Goal: Task Accomplishment & Management: Manage account settings

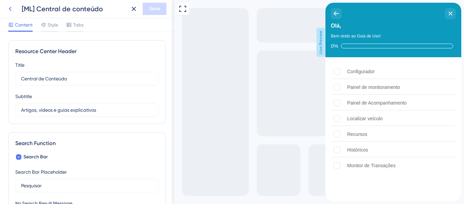
click at [12, 6] on icon at bounding box center [10, 9] width 8 height 8
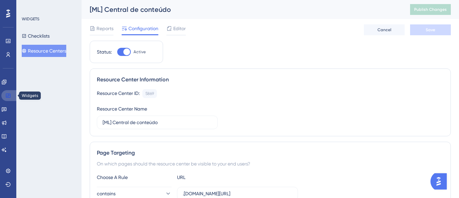
click at [7, 95] on icon at bounding box center [7, 95] width 5 height 5
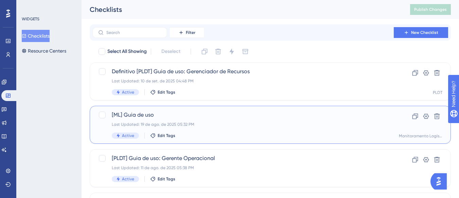
click at [167, 115] on span "[ML] Guia de uso" at bounding box center [243, 115] width 263 height 8
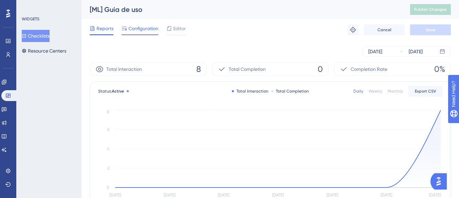
click at [140, 34] on div "Configuration" at bounding box center [140, 29] width 37 height 11
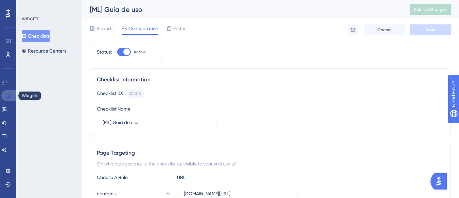
click at [5, 95] on link at bounding box center [9, 95] width 16 height 11
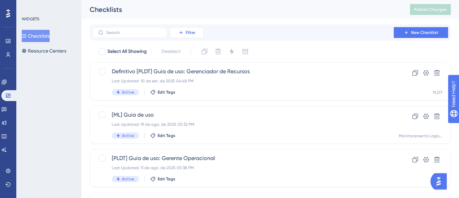
click at [198, 33] on button "Filter" at bounding box center [187, 32] width 34 height 11
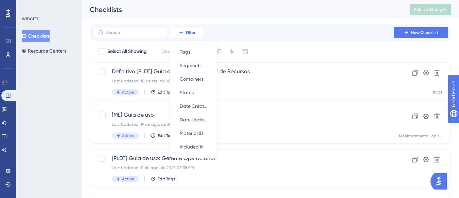
scroll to position [0, 0]
click at [201, 80] on span "Containers" at bounding box center [192, 79] width 24 height 8
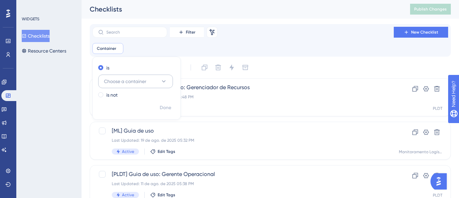
click at [162, 84] on icon at bounding box center [163, 81] width 7 height 7
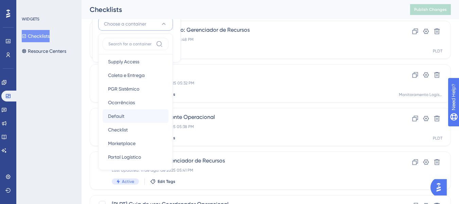
scroll to position [34, 0]
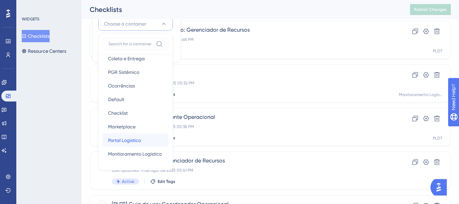
click at [133, 144] on div "Portal Logístico Portal Logístico" at bounding box center [135, 140] width 55 height 14
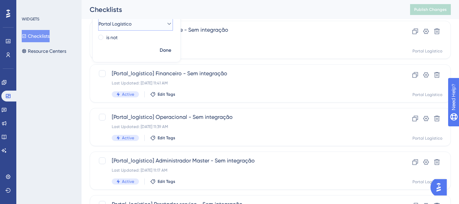
click at [149, 24] on button "Portal Logístico" at bounding box center [135, 24] width 75 height 14
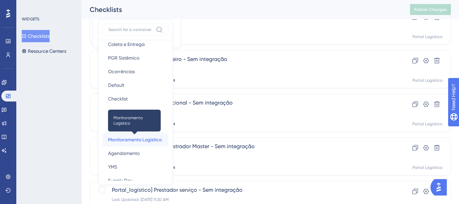
click at [142, 140] on span "Monitoramento Logístico" at bounding box center [135, 139] width 54 height 8
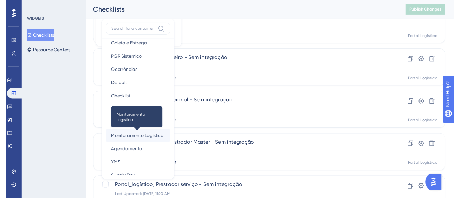
scroll to position [0, 0]
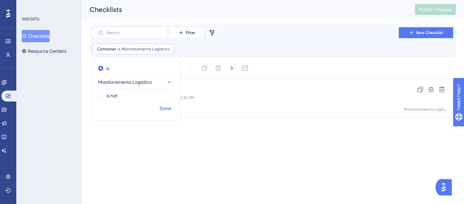
click at [169, 107] on span "Done" at bounding box center [166, 108] width 12 height 8
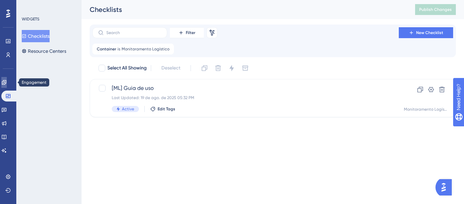
click at [6, 82] on icon at bounding box center [3, 82] width 5 height 5
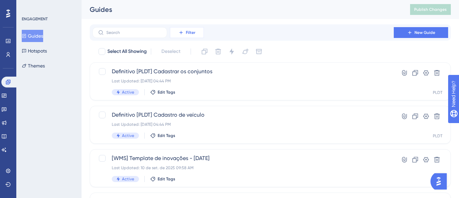
click at [191, 30] on span "Filter" at bounding box center [191, 32] width 10 height 5
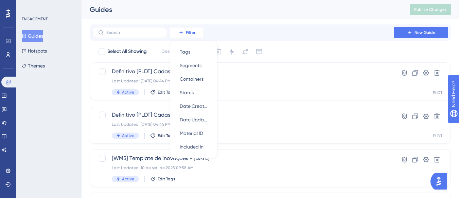
scroll to position [0, 0]
click at [199, 79] on span "Containers" at bounding box center [192, 79] width 24 height 8
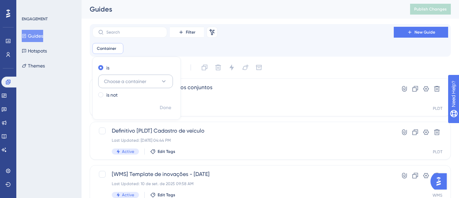
click at [160, 79] on button "Choose a container" at bounding box center [135, 82] width 75 height 14
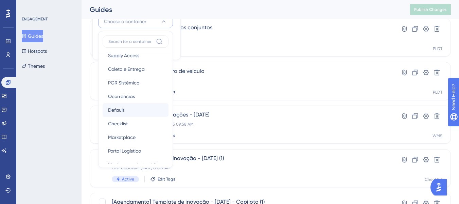
scroll to position [68, 0]
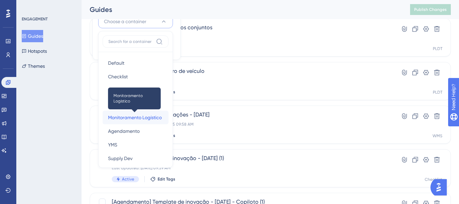
click at [136, 117] on span "Monitoramento Logístico" at bounding box center [135, 117] width 54 height 8
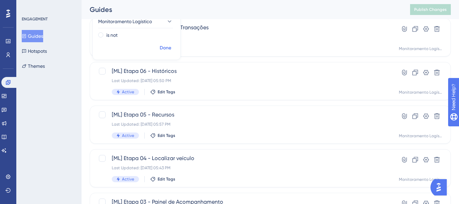
click at [164, 45] on span "Done" at bounding box center [166, 48] width 12 height 8
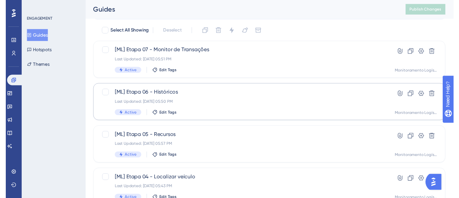
scroll to position [0, 0]
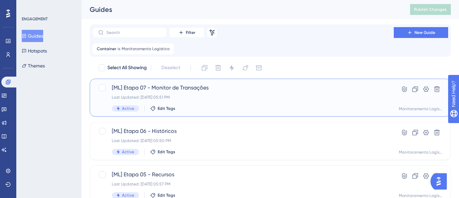
click at [192, 92] on div "[ML] Etapa 07 - Monitor de Transações Last Updated: 01 de set. de 2025 05:51 PM…" at bounding box center [243, 98] width 263 height 28
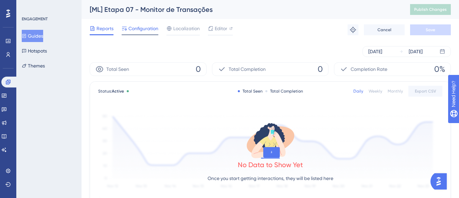
click at [138, 31] on span "Configuration" at bounding box center [143, 28] width 30 height 8
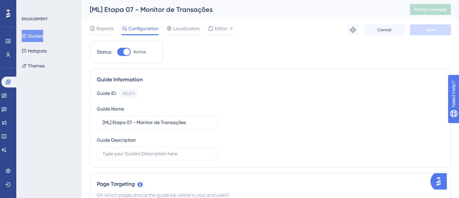
click at [37, 36] on button "Guides" at bounding box center [32, 36] width 21 height 12
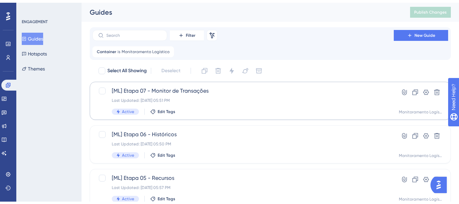
scroll to position [68, 0]
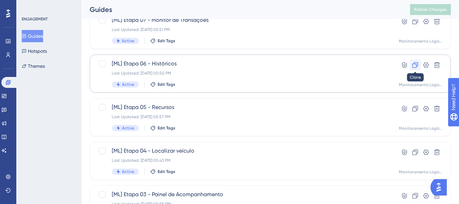
click at [418, 69] on button at bounding box center [415, 64] width 11 height 11
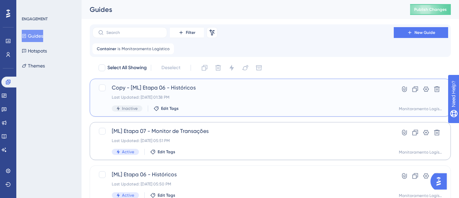
click at [192, 91] on span "Copy - [ML] Etapa 06 - Históricos" at bounding box center [243, 88] width 263 height 8
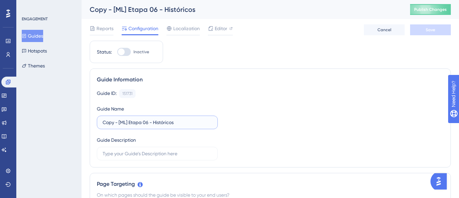
drag, startPoint x: 119, startPoint y: 125, endPoint x: 83, endPoint y: 128, distance: 36.2
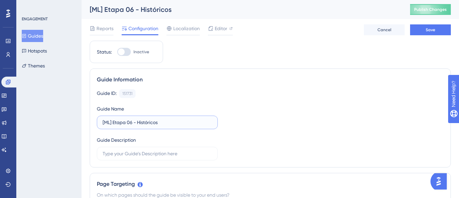
click at [180, 120] on input "[ML] Etapa 06 - Históricos" at bounding box center [157, 122] width 109 height 7
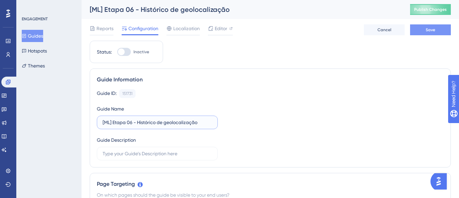
type input "[ML] Etapa 06 - Histórico de geolocalização"
click at [422, 29] on button "Save" at bounding box center [430, 29] width 41 height 11
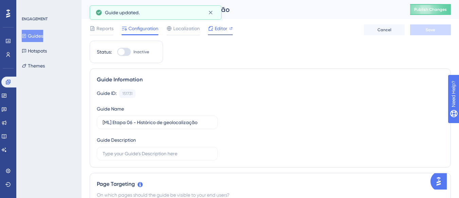
click at [222, 28] on span "Editor" at bounding box center [221, 28] width 13 height 8
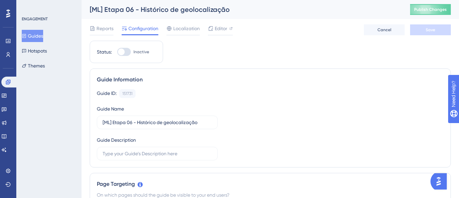
click at [128, 55] on div at bounding box center [124, 52] width 14 height 8
click at [117, 52] on input "Inactive" at bounding box center [117, 52] width 0 height 0
checkbox input "true"
click at [427, 29] on span "Save" at bounding box center [431, 29] width 10 height 5
click at [428, 8] on span "Publish Changes" at bounding box center [430, 9] width 33 height 5
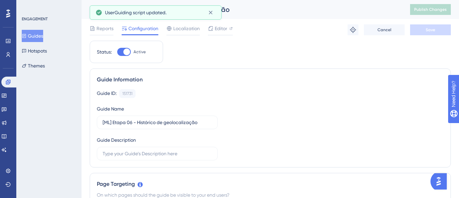
click at [39, 34] on button "Guides" at bounding box center [32, 36] width 21 height 12
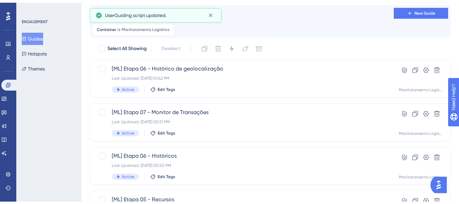
scroll to position [34, 0]
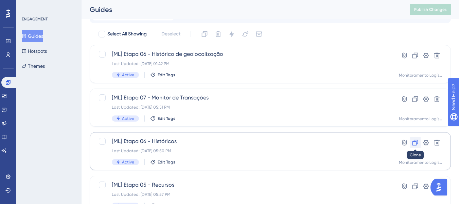
click at [413, 144] on icon at bounding box center [415, 142] width 7 height 7
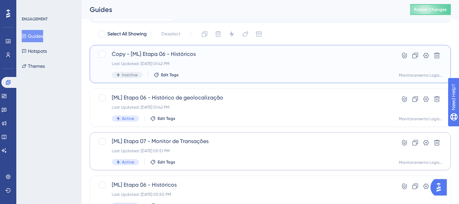
click at [235, 62] on div "Last Updated: 11 de set. de 2025 01:42 PM" at bounding box center [243, 63] width 263 height 5
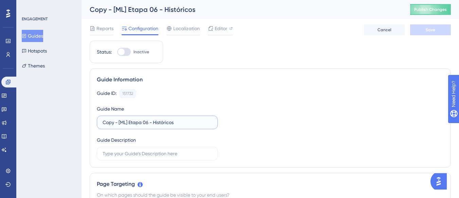
drag, startPoint x: 117, startPoint y: 121, endPoint x: 93, endPoint y: 119, distance: 23.9
click at [93, 119] on div "Guide Information Guide ID: 151732 Copy Guide Name Copy - [ML] Etapa 06 - Histó…" at bounding box center [270, 118] width 361 height 99
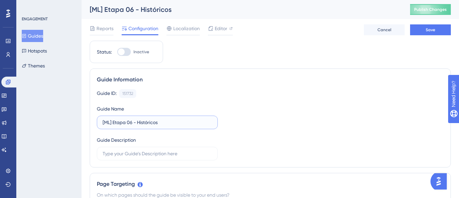
click at [165, 125] on input "[ML] Etapa 06 - Históricos" at bounding box center [157, 122] width 109 height 7
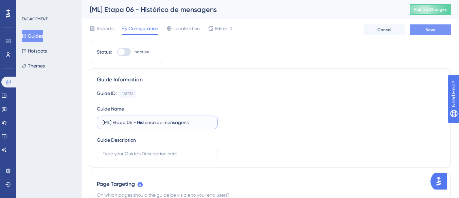
type input "[ML] Etapa 06 - Histórico de mensagens"
click at [435, 29] on button "Save" at bounding box center [430, 29] width 41 height 11
click at [121, 49] on div at bounding box center [121, 52] width 7 height 7
click at [117, 52] on input "Inactive" at bounding box center [117, 52] width 0 height 0
checkbox input "true"
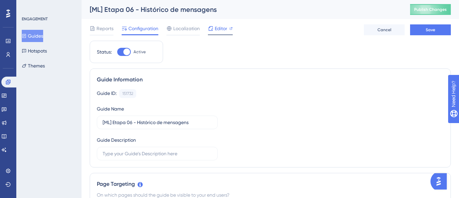
click at [218, 30] on span "Editor" at bounding box center [221, 28] width 13 height 8
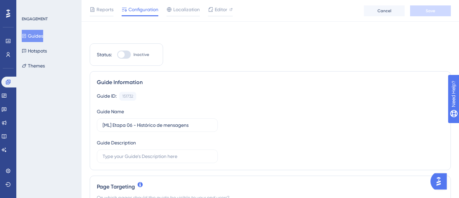
scroll to position [136, 0]
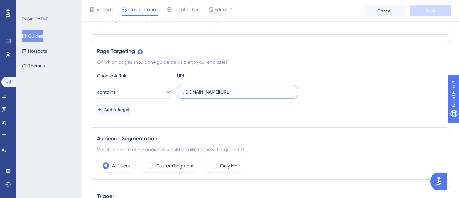
click at [194, 93] on input ".logistica.staging.totvs.app/monitoramentologistico/historico-geolocalizacao" at bounding box center [237, 91] width 109 height 7
paste input "https://supply.logistica.staging.totvs.app/monitoramentologistico/historico-men…"
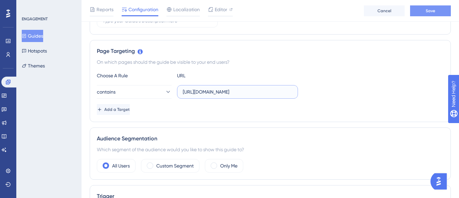
type input "https://supply.logistica.staging.totvs.app/monitoramentologistico/historico-men…"
click at [443, 8] on button "Save" at bounding box center [430, 10] width 41 height 11
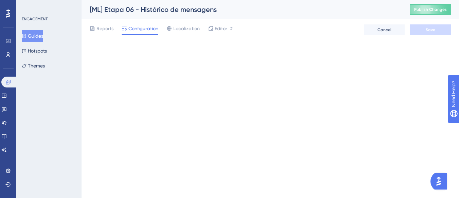
scroll to position [0, 0]
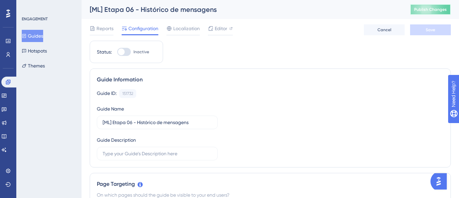
click at [446, 12] on span "Publish Changes" at bounding box center [430, 9] width 33 height 5
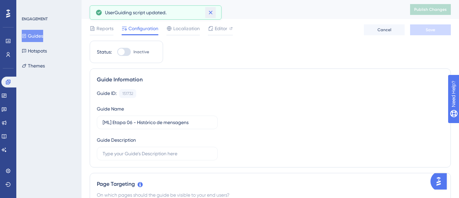
click at [212, 11] on icon at bounding box center [211, 13] width 4 height 4
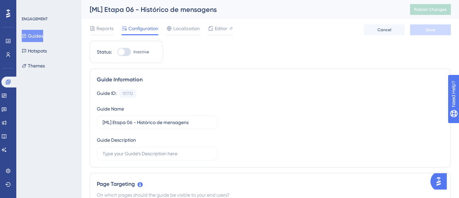
click at [41, 35] on button "Guides" at bounding box center [32, 36] width 21 height 12
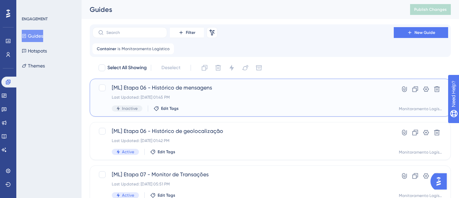
click at [282, 94] on div "[ML] Etapa 06 - Histórico de mensagens Last Updated: 11 de set. de 2025 01:45 P…" at bounding box center [243, 98] width 263 height 28
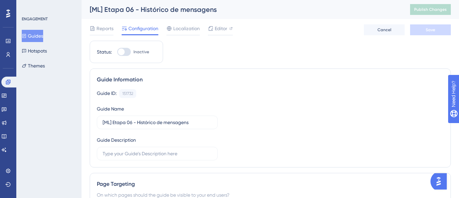
click at [143, 52] on span "Inactive" at bounding box center [142, 51] width 16 height 5
click at [117, 52] on input "Inactive" at bounding box center [117, 52] width 0 height 0
checkbox input "true"
click at [424, 23] on div "Reports Configuration Localization Editor Cancel Save" at bounding box center [270, 30] width 361 height 22
click at [425, 32] on button "Save" at bounding box center [430, 29] width 41 height 11
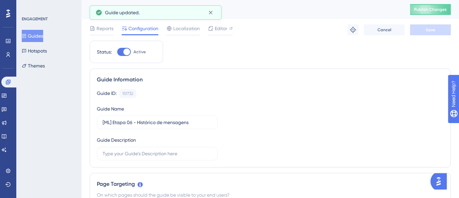
click at [43, 34] on button "Guides" at bounding box center [32, 36] width 21 height 12
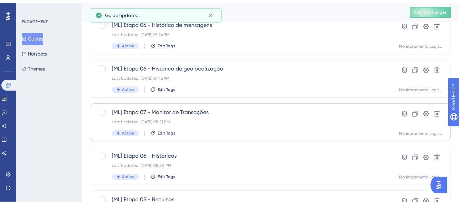
scroll to position [68, 0]
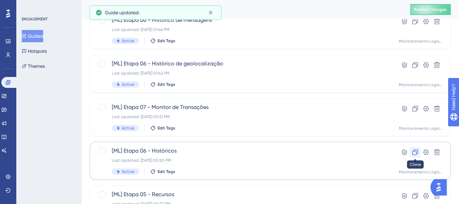
click at [415, 155] on icon at bounding box center [415, 152] width 7 height 7
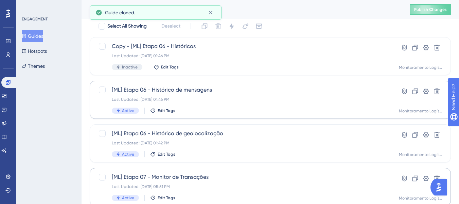
scroll to position [34, 0]
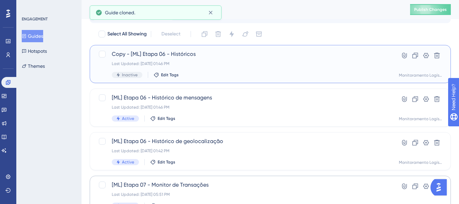
click at [206, 66] on div "Last Updated: 11 de set. de 2025 01:46 PM" at bounding box center [243, 63] width 263 height 5
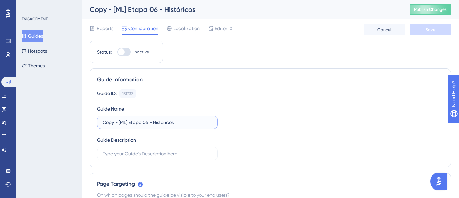
drag, startPoint x: 119, startPoint y: 121, endPoint x: 69, endPoint y: 119, distance: 50.3
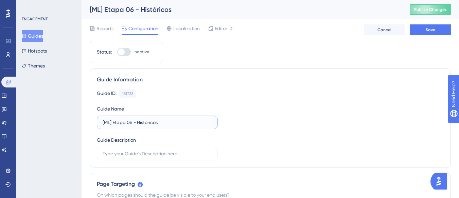
click at [179, 121] on input "[ML] Etapa 06 - Históricos" at bounding box center [157, 122] width 109 height 7
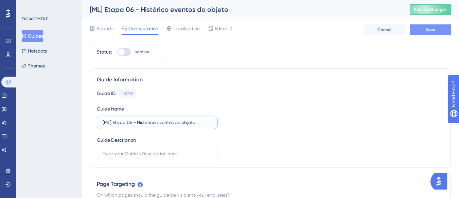
type input "[ML] Etapa 06 - Histórico eventos do objeto"
click at [433, 30] on span "Save" at bounding box center [431, 29] width 10 height 5
click at [224, 28] on span "Editor" at bounding box center [221, 28] width 13 height 8
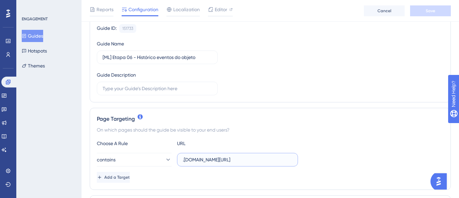
click at [238, 156] on input ".logistica.staging.totvs.app/monitoramentologistico/historico-geolocalizacao" at bounding box center [237, 159] width 109 height 7
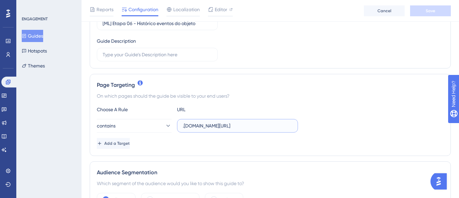
click at [238, 126] on input ".logistica.staging.totvs.app/monitoramentologistico/historico-geolocalizacao" at bounding box center [237, 125] width 109 height 7
paste input "https://supply.logistica.staging.totvs.app/monitoramentologistico/historico-eve…"
click at [443, 8] on button "Save" at bounding box center [430, 10] width 41 height 11
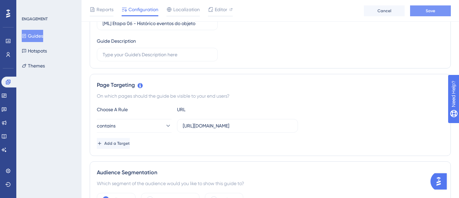
scroll to position [0, 0]
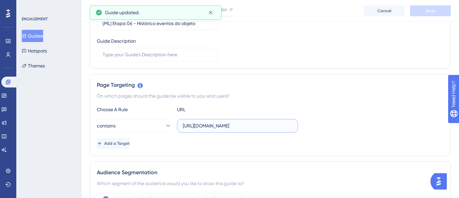
click at [215, 127] on input "https://supply.logistica.staging.totvs.app/monitoramentologistico/historico-eve…" at bounding box center [237, 125] width 109 height 7
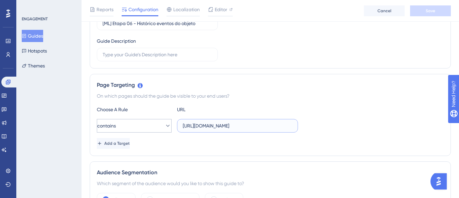
drag, startPoint x: 215, startPoint y: 127, endPoint x: 164, endPoint y: 130, distance: 50.7
click at [167, 130] on div "contains https://supply.logistica.staging.totvs.app/monitoramentologistico/hist…" at bounding box center [197, 126] width 201 height 14
type input ".logistica.staging.totvs.app/monitoramentologistico/historico-eventos-objeto"
click at [425, 13] on button "Save" at bounding box center [430, 10] width 41 height 11
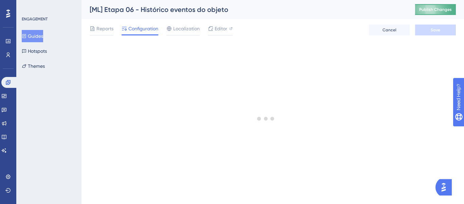
click at [442, 12] on span "Publish Changes" at bounding box center [435, 9] width 33 height 5
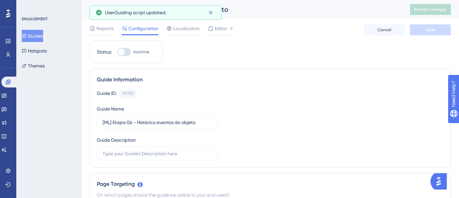
click at [147, 52] on span "Inactive" at bounding box center [142, 51] width 16 height 5
click at [117, 52] on input "Inactive" at bounding box center [117, 52] width 0 height 0
checkbox input "true"
click at [442, 27] on button "Save" at bounding box center [430, 29] width 41 height 11
click at [438, 11] on button "Publish Changes" at bounding box center [430, 9] width 41 height 11
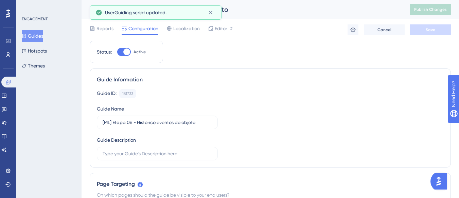
click at [43, 36] on button "Guides" at bounding box center [32, 36] width 21 height 12
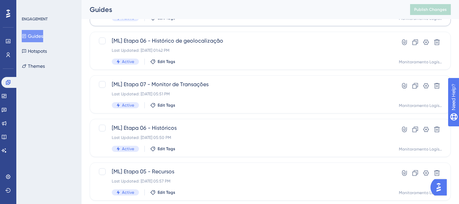
scroll to position [136, 0]
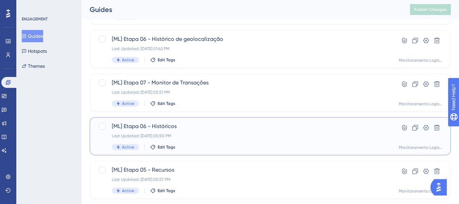
click at [228, 134] on div "Last Updated: 01 de set. de 2025 05:50 PM" at bounding box center [243, 135] width 263 height 5
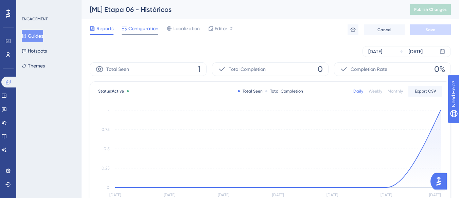
click at [135, 30] on span "Configuration" at bounding box center [143, 28] width 30 height 8
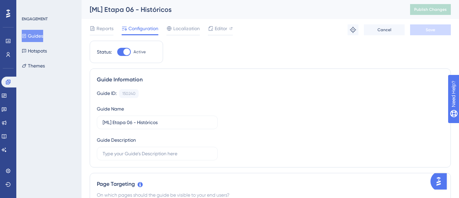
click at [42, 38] on button "Guides" at bounding box center [32, 36] width 21 height 12
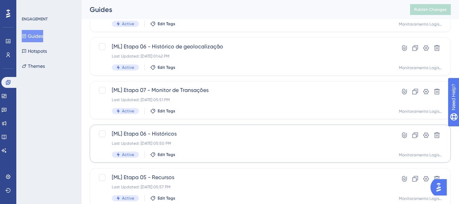
scroll to position [136, 0]
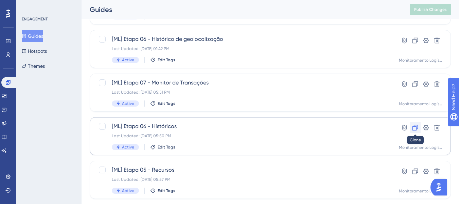
click at [417, 127] on icon at bounding box center [416, 128] width 6 height 6
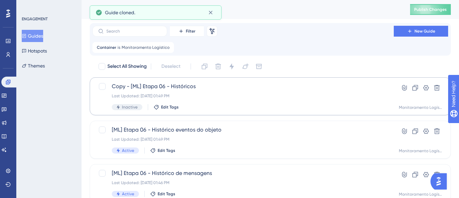
scroll to position [0, 0]
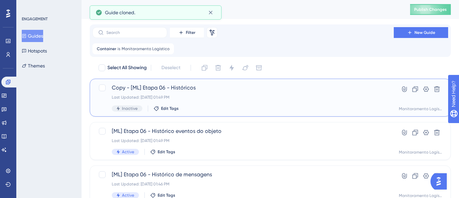
click at [254, 93] on div "Copy - [ML] Etapa 06 - Históricos Last Updated: 11 de set. de 2025 01:49 PM Ina…" at bounding box center [243, 98] width 263 height 28
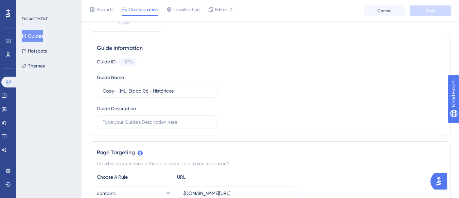
scroll to position [34, 0]
drag, startPoint x: 119, startPoint y: 92, endPoint x: 92, endPoint y: 93, distance: 27.2
click at [92, 93] on div "Guide Information Guide ID: 151734 Copy Guide Name Copy - [ML] Etapa 06 - Histó…" at bounding box center [270, 86] width 361 height 99
click at [170, 96] on label "[ML] Etapa 06 - Históricos" at bounding box center [157, 92] width 121 height 14
click at [170, 95] on input "[ML] Etapa 06 - Históricos" at bounding box center [157, 91] width 109 height 7
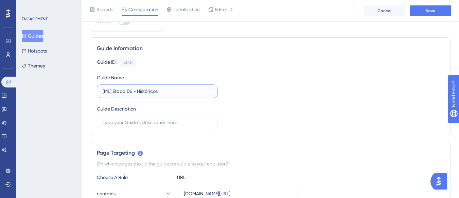
click at [155, 95] on input "[ML] Etapa 06 - Históricos" at bounding box center [157, 91] width 109 height 7
click at [159, 92] on input "[ML] Etapa 06 - Históricos" at bounding box center [157, 91] width 109 height 7
type input "[ML] Etapa 06 - Histórico"
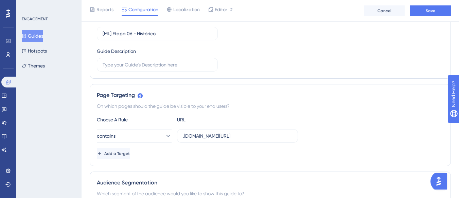
scroll to position [102, 0]
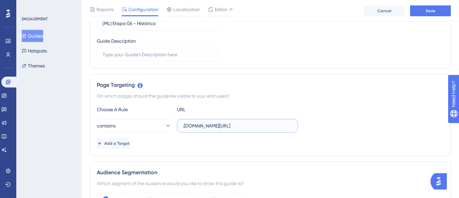
click at [223, 125] on input ".logistica.staging.totvs.app/monitoramentologistico/historico-geolocalizacao" at bounding box center [237, 125] width 109 height 7
paste input "https://supply.logistica.staging.totvs.app/monitoramentologistico/historico-tem…"
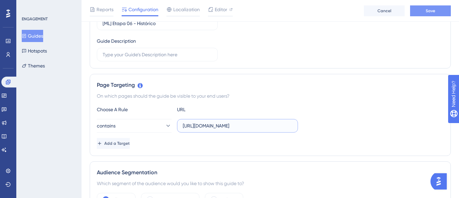
type input "https://supply.logistica.staging.totvs.app/monitoramentologistico/historico-tem…"
click at [440, 16] on button "Save" at bounding box center [430, 10] width 41 height 11
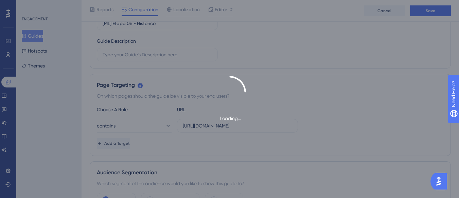
type input "[ML] Etapa 06 - Histórico"
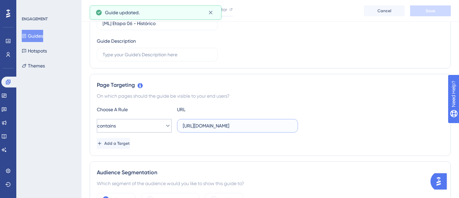
drag, startPoint x: 214, startPoint y: 128, endPoint x: 169, endPoint y: 132, distance: 45.4
click at [176, 131] on div "contains https://supply.logistica.staging.totvs.app/monitoramentologistico/hist…" at bounding box center [197, 126] width 201 height 14
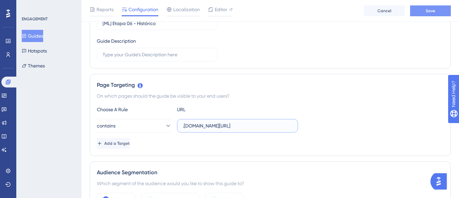
type input ".logistica.staging.totvs.app/monitoramentologistico/historico-temperatura"
click at [423, 12] on button "Save" at bounding box center [430, 10] width 41 height 11
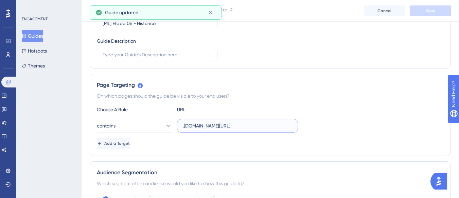
scroll to position [0, 55]
drag, startPoint x: 220, startPoint y: 125, endPoint x: 305, endPoint y: 128, distance: 85.3
click at [305, 128] on div "contains .logistica.staging.totvs.app/monitoramentologistico/historico-temperat…" at bounding box center [270, 126] width 347 height 14
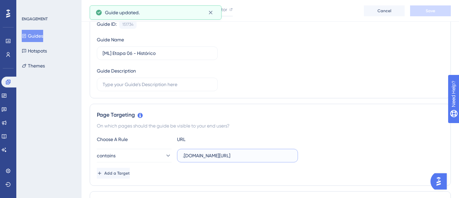
scroll to position [34, 0]
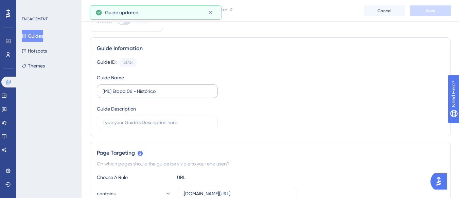
click at [183, 87] on label "[ML] Etapa 06 - Histórico" at bounding box center [157, 92] width 121 height 14
click at [183, 88] on input "[ML] Etapa 06 - Histórico" at bounding box center [157, 91] width 109 height 7
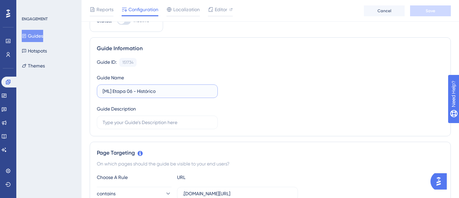
scroll to position [0, 0]
type input "[ML] Etapa 06 - Histórico de temperatura"
click at [418, 11] on button "Save" at bounding box center [430, 10] width 41 height 11
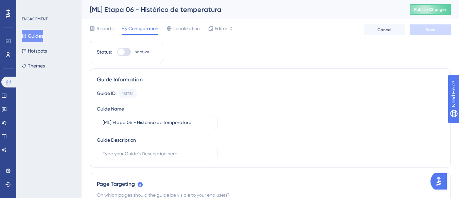
click at [144, 55] on label "Inactive" at bounding box center [133, 52] width 32 height 8
click at [117, 52] on input "Inactive" at bounding box center [117, 52] width 0 height 0
checkbox input "true"
click at [430, 27] on span "Save" at bounding box center [431, 29] width 10 height 5
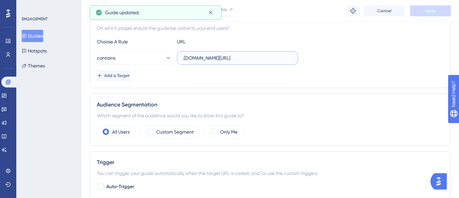
scroll to position [0, 55]
drag, startPoint x: 191, startPoint y: 58, endPoint x: 306, endPoint y: 58, distance: 114.2
click at [306, 58] on div "contains .logistica.staging.totvs.app/monitoramentologistico/historico-temperat…" at bounding box center [270, 58] width 347 height 14
click at [397, 53] on div "contains .logistica.staging.totvs.app/monitoramentologistico/historico-temperat…" at bounding box center [270, 58] width 347 height 14
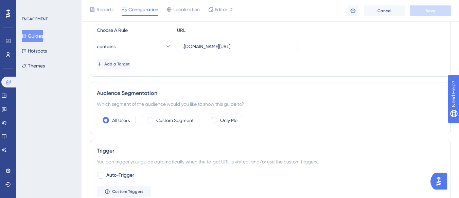
scroll to position [0, 0]
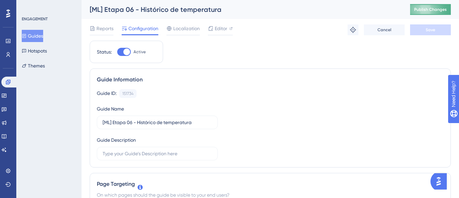
click at [437, 11] on span "Publish Changes" at bounding box center [430, 9] width 33 height 5
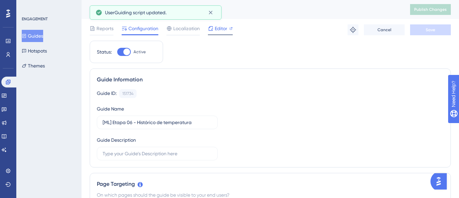
click at [220, 31] on span "Editor" at bounding box center [221, 28] width 13 height 8
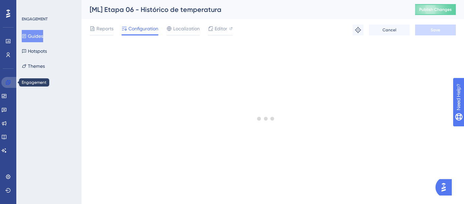
click at [9, 85] on link at bounding box center [9, 82] width 16 height 11
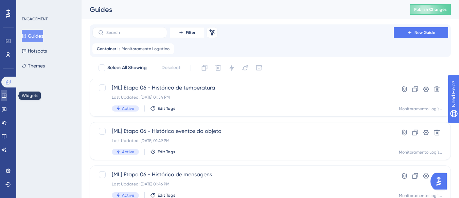
click at [7, 94] on link at bounding box center [3, 95] width 5 height 11
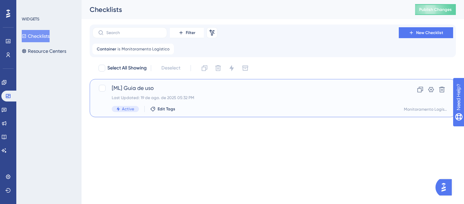
click at [133, 87] on span "[ML] Guia de uso" at bounding box center [246, 88] width 268 height 8
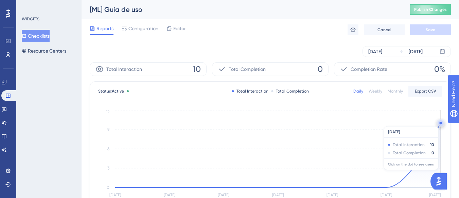
click at [440, 123] on circle at bounding box center [440, 123] width 2 height 2
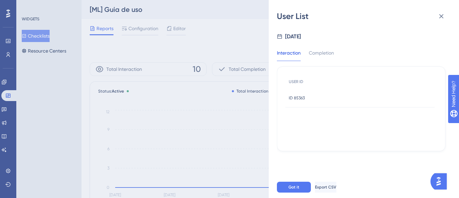
click at [303, 99] on span "ID 85363" at bounding box center [297, 97] width 16 height 5
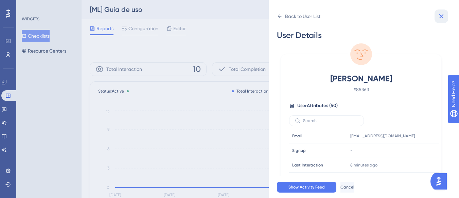
click at [443, 15] on icon at bounding box center [441, 16] width 4 height 4
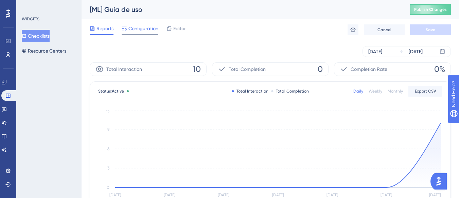
click at [153, 32] on span "Configuration" at bounding box center [143, 28] width 30 height 8
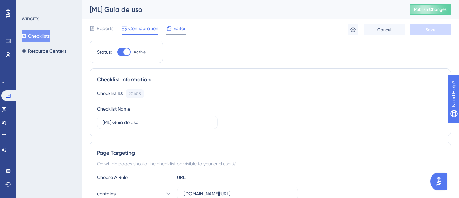
click at [175, 33] on div "Editor" at bounding box center [176, 29] width 19 height 11
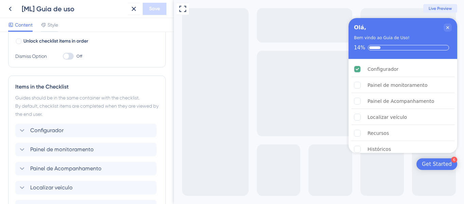
scroll to position [237, 0]
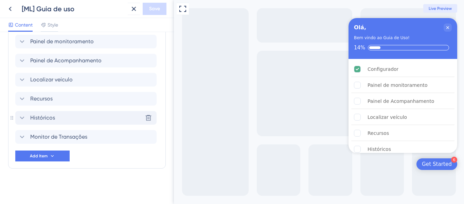
click at [113, 115] on div "Históricos Delete" at bounding box center [85, 118] width 141 height 14
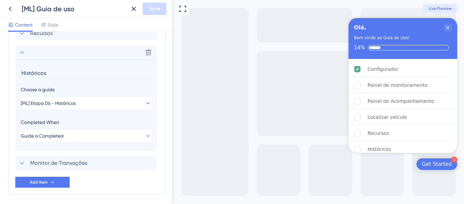
scroll to position [316, 0]
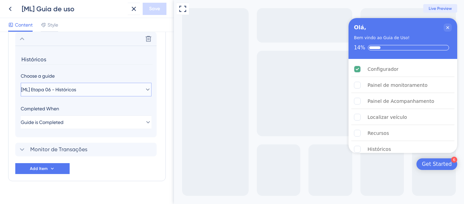
click at [104, 93] on button "[ML] Etapa 06 - Históricos" at bounding box center [86, 90] width 131 height 14
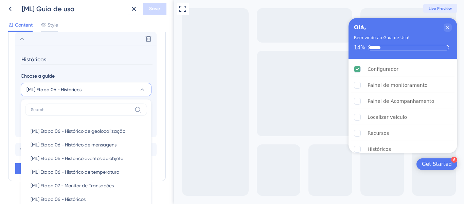
scroll to position [365, 0]
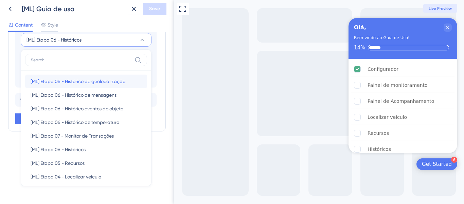
click at [117, 81] on span "[ML] Etapa 06 - Histórico de geolocalização" at bounding box center [78, 81] width 95 height 8
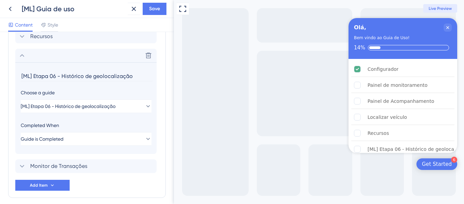
scroll to position [260, 0]
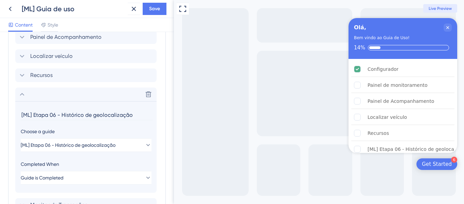
drag, startPoint x: 62, startPoint y: 114, endPoint x: 16, endPoint y: 116, distance: 45.6
click at [16, 116] on section "[ML] Etapa 06 - Histórico de geolocalização Choose a guide [ML] Etapa 06 - Hist…" at bounding box center [85, 146] width 141 height 91
type input "Histórico de geolocalização"
click at [21, 93] on icon at bounding box center [22, 94] width 8 height 8
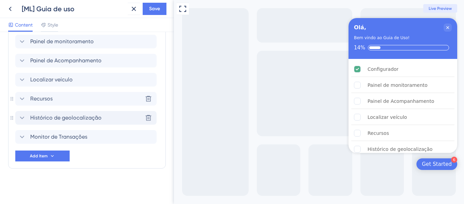
scroll to position [237, 0]
click at [60, 151] on button "Add Item" at bounding box center [42, 155] width 54 height 11
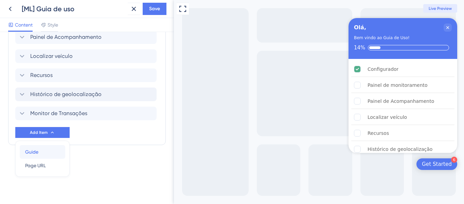
click at [43, 150] on div "Guide Guide" at bounding box center [42, 152] width 35 height 14
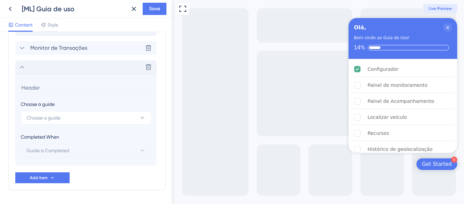
scroll to position [313, 0]
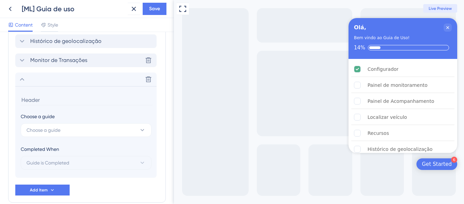
drag, startPoint x: 20, startPoint y: 79, endPoint x: 19, endPoint y: 57, distance: 22.1
click at [19, 57] on div "Configurador Painel de monitoramento Painel de Acompanhamento Localizar veículo…" at bounding box center [86, 58] width 143 height 238
click at [56, 135] on button "Choose a guide" at bounding box center [86, 130] width 131 height 14
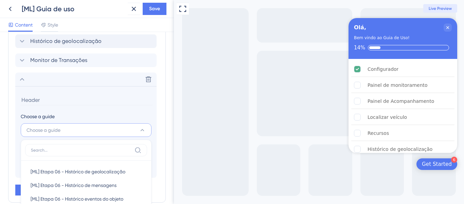
scroll to position [403, 0]
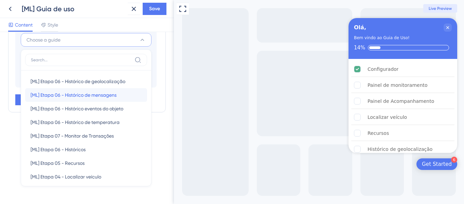
click at [90, 99] on div "[ML] Etapa 06 - Histórico de mensagens [ML] Etapa 06 - Histórico de mensagens" at bounding box center [86, 95] width 111 height 14
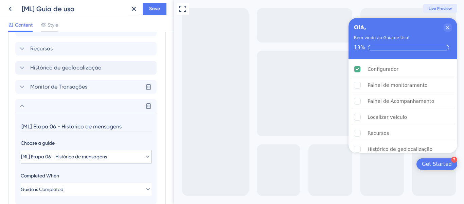
scroll to position [279, 0]
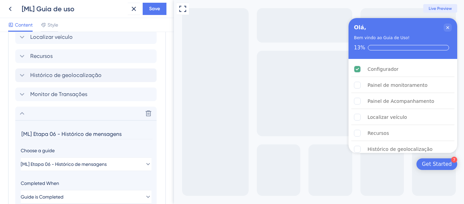
drag, startPoint x: 62, startPoint y: 132, endPoint x: 13, endPoint y: 136, distance: 49.8
click at [13, 136] on div "Items in the Checklist Guides should be in the same container with the checklis…" at bounding box center [87, 80] width 158 height 311
type input "Histórico de mensagens"
click at [23, 115] on icon at bounding box center [22, 113] width 8 height 8
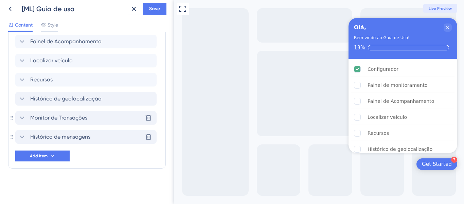
scroll to position [256, 0]
click at [14, 133] on div "Items in the Checklist Guides should be in the same container with the checklis…" at bounding box center [87, 59] width 158 height 220
click at [48, 155] on button "Add Item" at bounding box center [42, 155] width 54 height 11
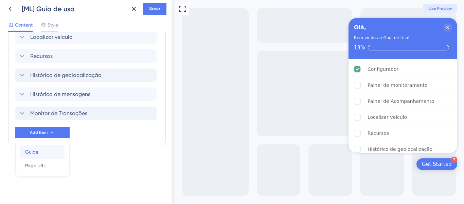
click at [46, 147] on div "Guide Guide" at bounding box center [42, 152] width 35 height 14
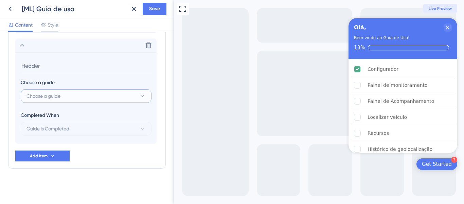
click at [76, 89] on button "Choose a guide" at bounding box center [86, 96] width 131 height 14
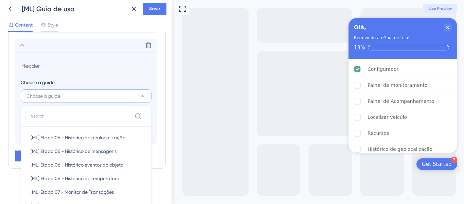
scroll to position [422, 0]
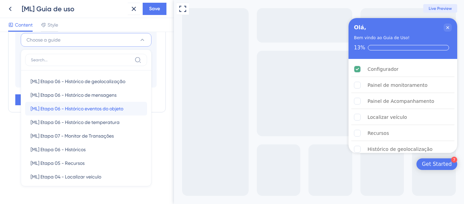
click at [87, 108] on span "[ML] Etapa 06 - Histórico eventos do objeto" at bounding box center [77, 108] width 93 height 8
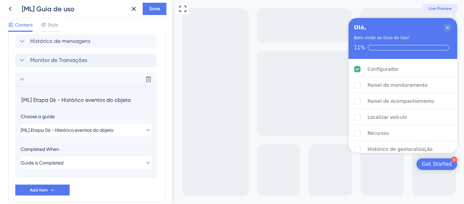
scroll to position [298, 0]
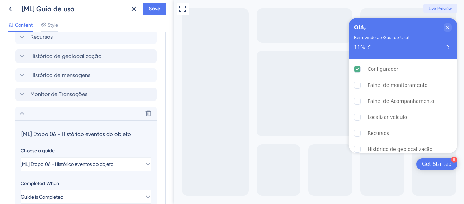
drag, startPoint x: 62, startPoint y: 136, endPoint x: 22, endPoint y: 138, distance: 39.1
click at [22, 138] on input "[ML] Etapa 06 - Histórico eventos do objeto" at bounding box center [87, 133] width 132 height 11
type input "Histórico eventos do objeto"
click at [23, 112] on icon at bounding box center [22, 113] width 8 height 8
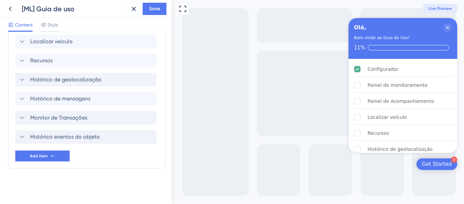
click at [14, 135] on div "Items in the Checklist Guides should be in the same container with the checklis…" at bounding box center [87, 49] width 158 height 239
click at [15, 139] on div "Items in the Checklist Guides should be in the same container with the checklis…" at bounding box center [87, 49] width 158 height 239
click at [49, 156] on button "Add Item" at bounding box center [42, 155] width 54 height 11
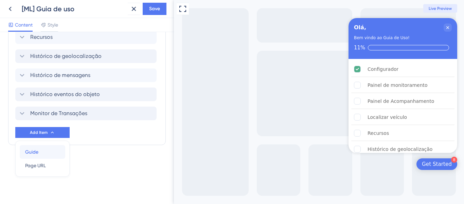
click at [44, 152] on div "Guide Guide" at bounding box center [42, 152] width 35 height 14
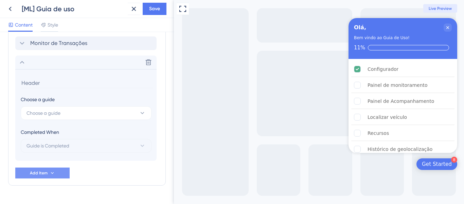
scroll to position [385, 0]
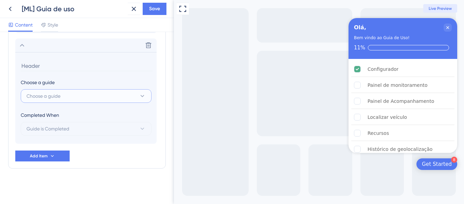
click at [53, 98] on span "Choose a guide" at bounding box center [44, 96] width 34 height 8
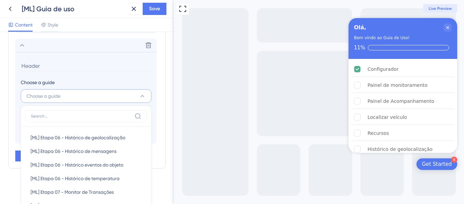
scroll to position [441, 0]
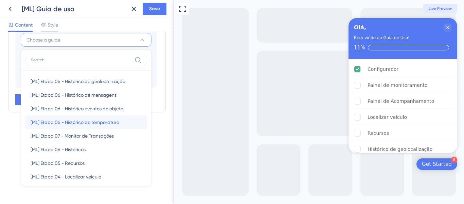
click at [76, 121] on span "[ML] Etapa 06 - Histórico de temperatura" at bounding box center [75, 122] width 89 height 8
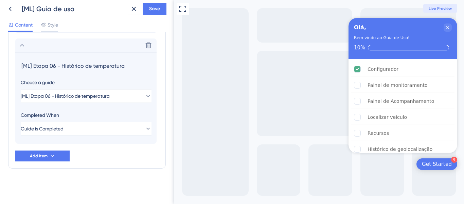
scroll to position [385, 0]
drag, startPoint x: 61, startPoint y: 66, endPoint x: 20, endPoint y: 73, distance: 41.6
click at [20, 73] on section "[ML] Etapa 06 - Histórico de temperatura Choose a guide [ML] Etapa 06 - Históri…" at bounding box center [85, 97] width 141 height 91
type input "Histórico de temperatura"
click at [21, 48] on icon at bounding box center [22, 45] width 8 height 8
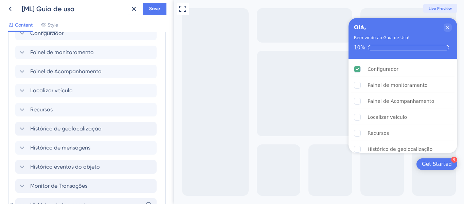
scroll to position [260, 0]
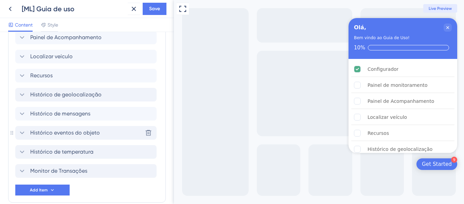
click at [44, 131] on span "Histórico eventos do objeto" at bounding box center [65, 132] width 70 height 8
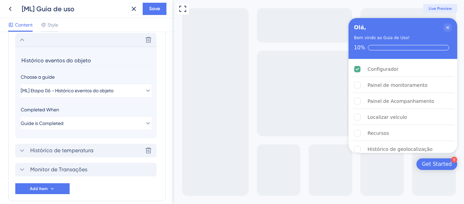
scroll to position [354, 0]
click at [43, 60] on input "Histórico eventos do objeto" at bounding box center [87, 59] width 132 height 11
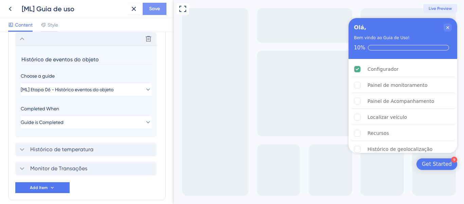
type input "Histórico de eventos do objeto"
click at [150, 5] on span "Save" at bounding box center [154, 9] width 11 height 8
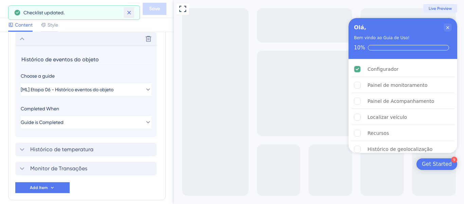
click at [127, 11] on icon at bounding box center [129, 13] width 4 height 4
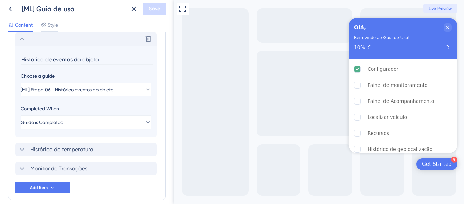
click at [21, 40] on icon at bounding box center [22, 39] width 8 height 8
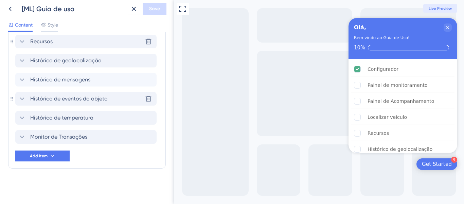
scroll to position [294, 0]
click at [446, 28] on icon "Close Checklist" at bounding box center [447, 27] width 5 height 5
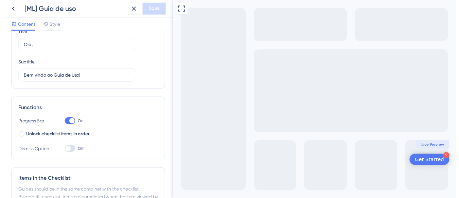
scroll to position [0, 0]
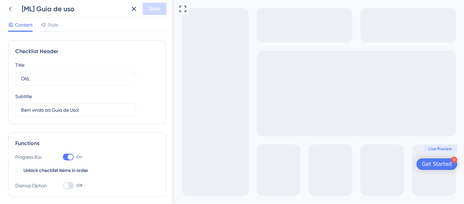
click at [13, 10] on icon at bounding box center [10, 9] width 8 height 8
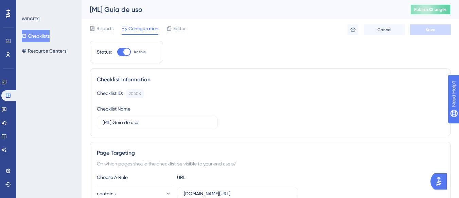
click at [428, 7] on span "Publish Changes" at bounding box center [430, 9] width 33 height 5
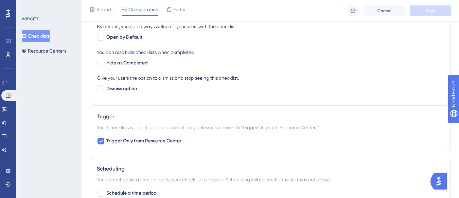
scroll to position [374, 0]
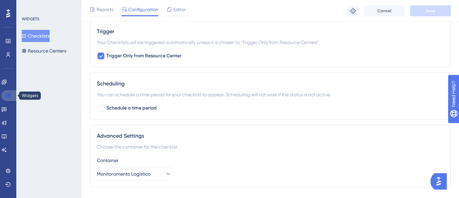
click at [4, 97] on link at bounding box center [9, 95] width 16 height 11
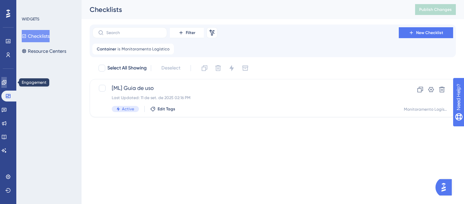
click at [4, 79] on link at bounding box center [3, 82] width 5 height 11
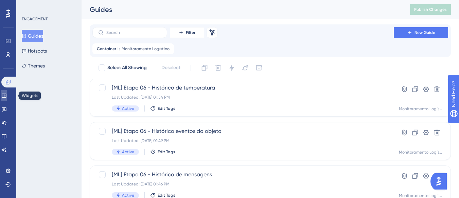
click at [6, 96] on icon at bounding box center [4, 96] width 4 height 4
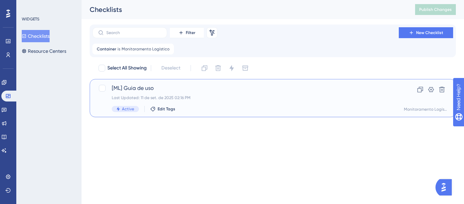
click at [207, 94] on div "[ML] Guia de uso Last Updated: 11 de set. de 2025 02:16 PM Active Edit Tags" at bounding box center [246, 98] width 268 height 28
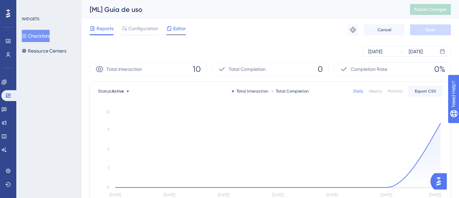
click at [174, 27] on span "Editor" at bounding box center [179, 28] width 13 height 8
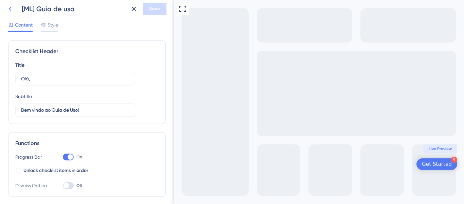
click at [11, 4] on button at bounding box center [10, 9] width 12 height 12
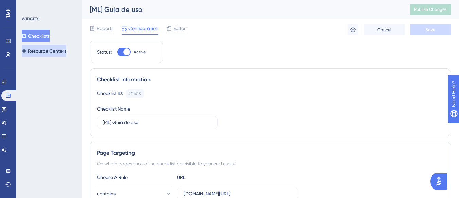
click at [39, 50] on button "Resource Centers" at bounding box center [44, 51] width 45 height 12
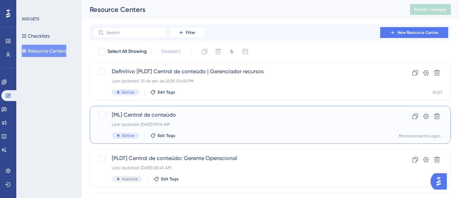
click at [153, 116] on span "[ML] Central de conteúdo" at bounding box center [243, 115] width 263 height 8
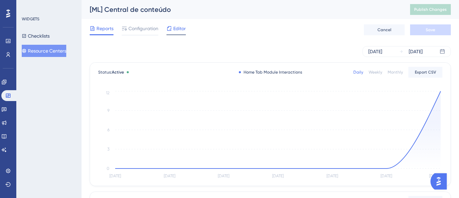
click at [181, 30] on span "Editor" at bounding box center [179, 28] width 13 height 8
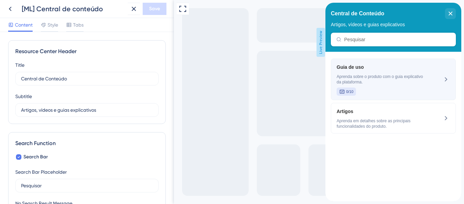
click at [417, 86] on div "Guia de uso Aprenda sobre o produto com o guia explicativo da plataforma. 0/10" at bounding box center [382, 79] width 91 height 33
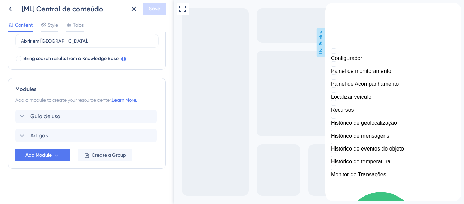
click at [336, 14] on div "close resource center" at bounding box center [331, 15] width 11 height 11
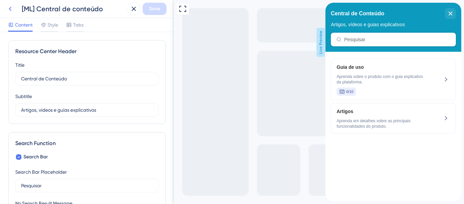
click at [11, 9] on icon at bounding box center [10, 9] width 8 height 8
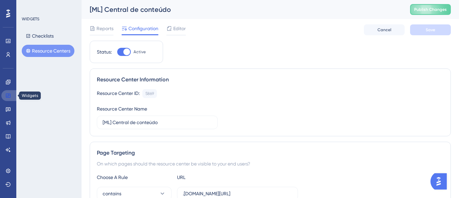
click at [4, 94] on link at bounding box center [9, 95] width 16 height 11
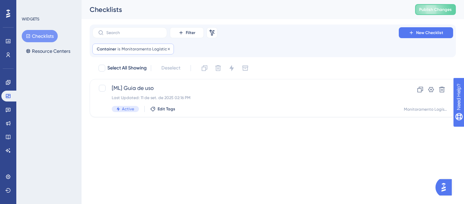
click at [147, 48] on span "Monitoramento Logístico" at bounding box center [146, 48] width 48 height 5
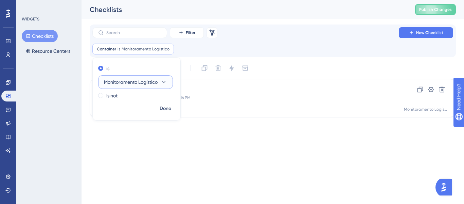
click at [133, 82] on span "Monitoramento Logístico" at bounding box center [131, 82] width 54 height 8
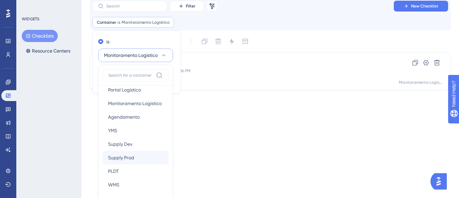
scroll to position [128, 0]
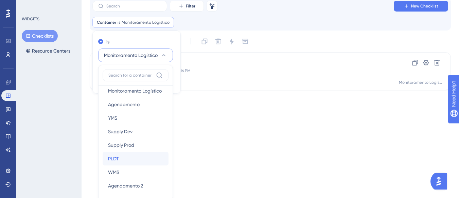
click at [115, 155] on div "PLDT PLDT" at bounding box center [135, 159] width 55 height 14
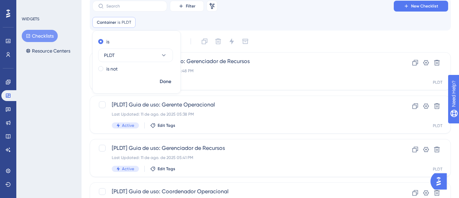
scroll to position [0, 0]
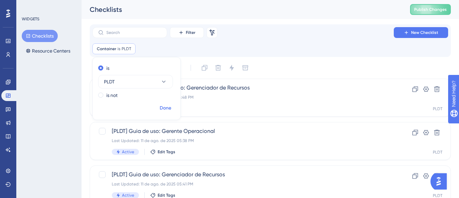
click at [162, 106] on span "Done" at bounding box center [166, 108] width 12 height 8
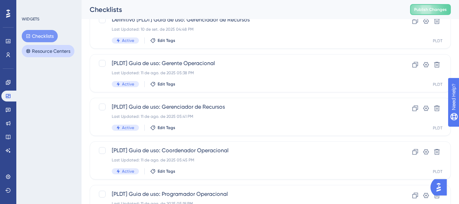
scroll to position [51, 0]
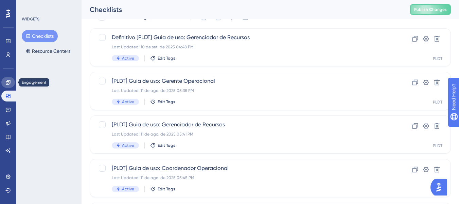
click at [12, 78] on link at bounding box center [8, 82] width 14 height 11
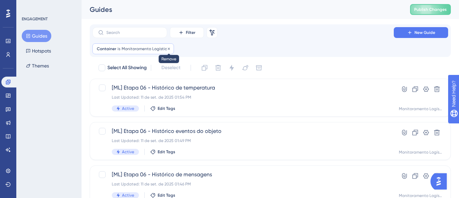
click at [167, 49] on icon at bounding box center [169, 49] width 4 height 4
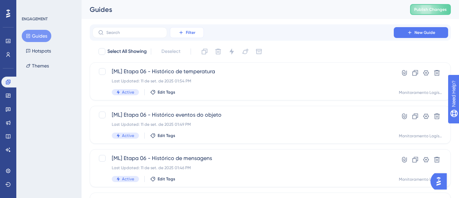
click at [187, 31] on span "Filter" at bounding box center [191, 32] width 10 height 5
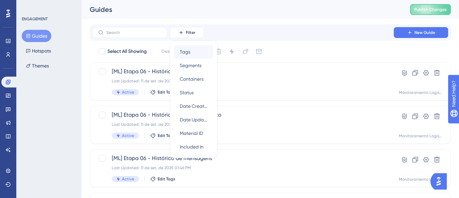
scroll to position [0, 0]
click at [199, 79] on span "Containers" at bounding box center [192, 79] width 24 height 8
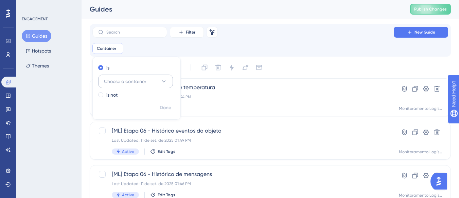
click at [158, 79] on button "Choose a container" at bounding box center [135, 82] width 75 height 14
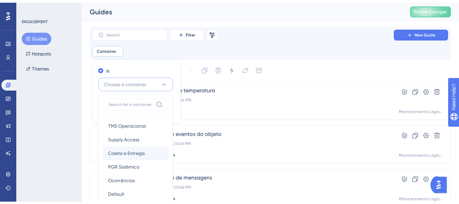
scroll to position [0, 0]
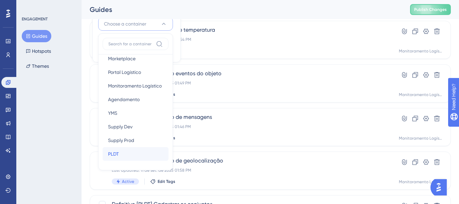
click at [117, 152] on span "PLDT" at bounding box center [113, 154] width 11 height 8
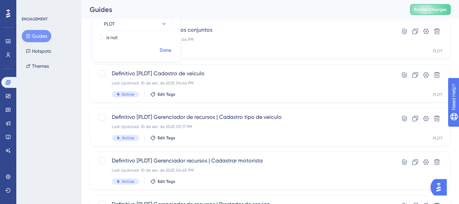
click at [164, 50] on span "Done" at bounding box center [166, 50] width 12 height 8
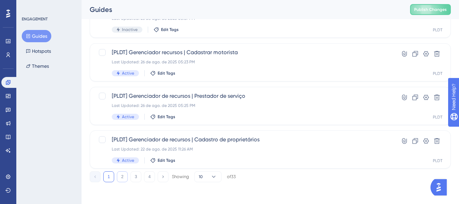
click at [125, 176] on button "2" at bounding box center [122, 176] width 11 height 11
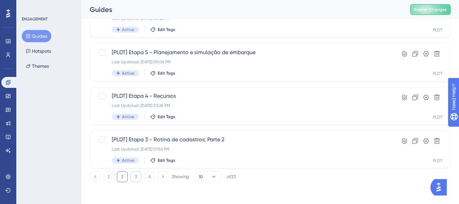
click at [135, 175] on button "3" at bounding box center [135, 176] width 11 height 11
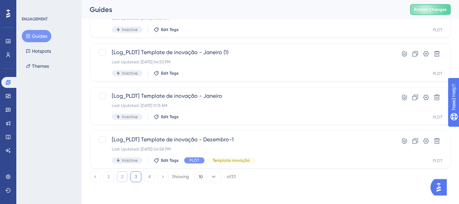
click at [125, 177] on button "2" at bounding box center [122, 176] width 11 height 11
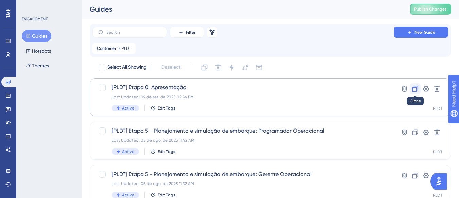
click at [416, 89] on icon at bounding box center [416, 89] width 6 height 6
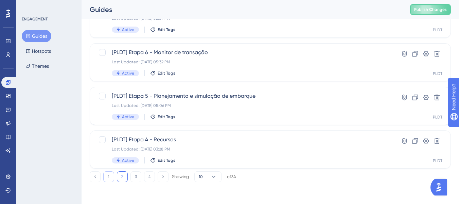
click at [112, 174] on button "1" at bounding box center [108, 176] width 11 height 11
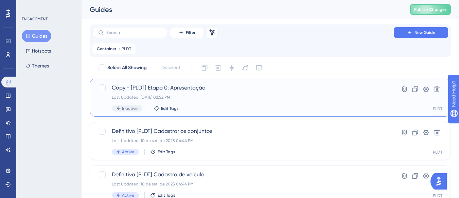
click at [236, 94] on div "Copy - [PLDT] Etapa 0: Apresentação Last Updated: 11 de set. de 2025 02:52 PM I…" at bounding box center [243, 98] width 263 height 28
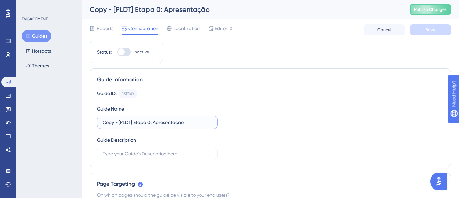
drag, startPoint x: 118, startPoint y: 123, endPoint x: 91, endPoint y: 122, distance: 26.9
click at [91, 122] on div "Guide Information Guide ID: 151740 Copy Guide Name Copy - [PLDT] Etapa 0: Apres…" at bounding box center [270, 118] width 361 height 99
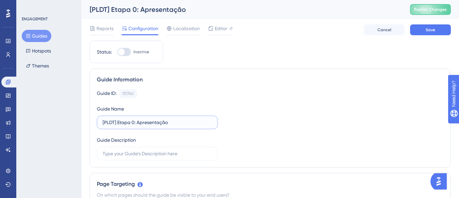
drag, startPoint x: 104, startPoint y: 121, endPoint x: 115, endPoint y: 124, distance: 11.4
click at [115, 124] on input "[PLDT] Etapa 0: Apresentação" at bounding box center [157, 122] width 109 height 7
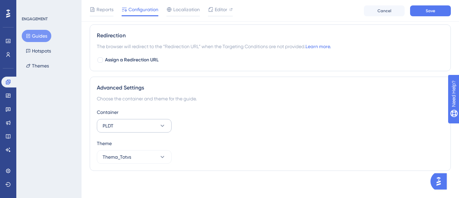
type input "[ML] Etapa 0: Apresentação"
click at [156, 120] on button "PLDT" at bounding box center [134, 126] width 75 height 14
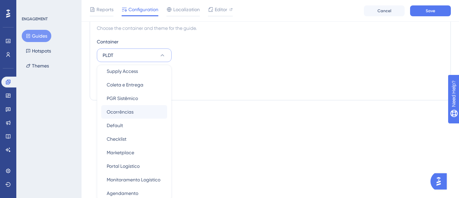
scroll to position [34, 0]
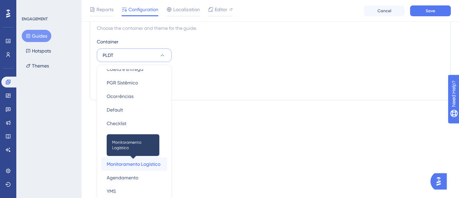
click at [130, 165] on span "Monitoramento Logístico" at bounding box center [134, 164] width 54 height 8
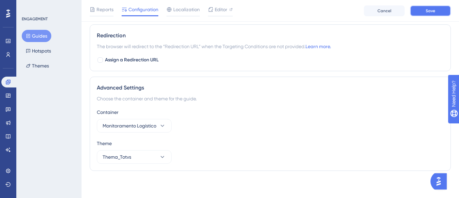
click at [419, 12] on button "Save" at bounding box center [430, 10] width 41 height 11
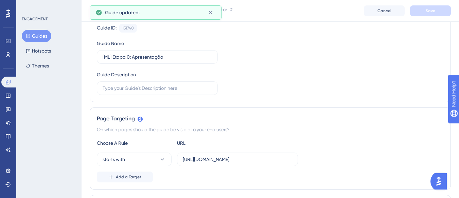
scroll to position [80, 0]
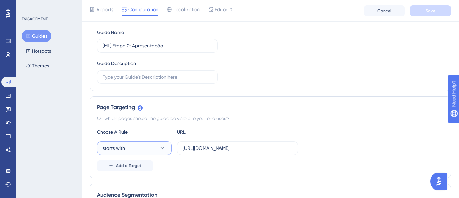
click at [163, 147] on icon at bounding box center [162, 148] width 7 height 7
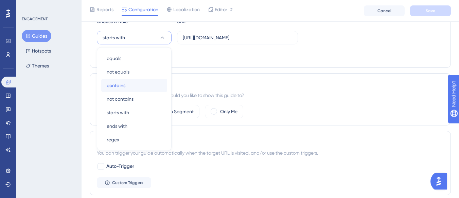
click at [136, 90] on div "contains contains" at bounding box center [134, 86] width 55 height 14
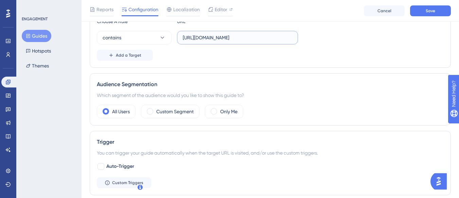
scroll to position [0, 24]
drag, startPoint x: 183, startPoint y: 38, endPoint x: 297, endPoint y: 37, distance: 113.5
click at [297, 37] on label "https://supply.logistica.staging.totvs.app/planodistribuicao/" at bounding box center [237, 38] width 121 height 14
paste input ".logistica.staging.totvs.app/monitoramentologistic"
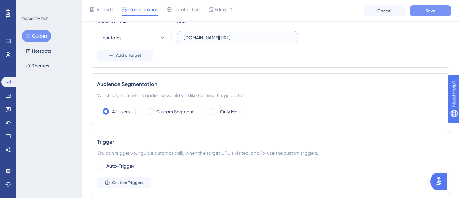
type input ".logistica.staging.totvs.app/monitoramentologistico/"
click at [422, 11] on button "Save" at bounding box center [430, 10] width 41 height 11
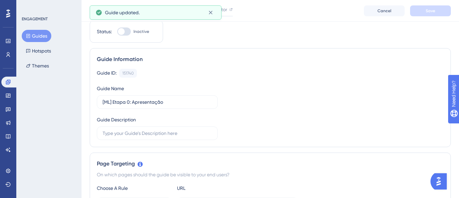
scroll to position [0, 0]
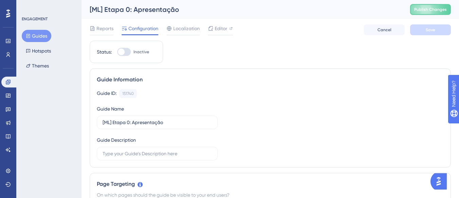
click at [128, 50] on div at bounding box center [124, 52] width 14 height 8
click at [117, 52] on input "Inactive" at bounding box center [117, 52] width 0 height 0
checkbox input "true"
click at [429, 30] on span "Save" at bounding box center [431, 29] width 10 height 5
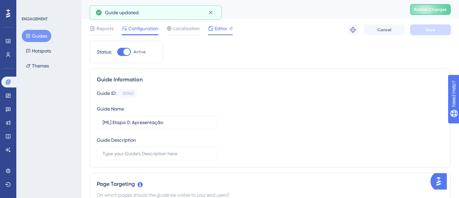
click at [211, 28] on icon at bounding box center [210, 28] width 5 height 5
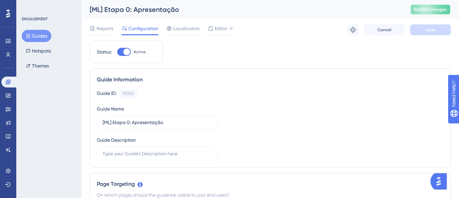
click at [441, 12] on button "Publish Changes" at bounding box center [430, 9] width 41 height 11
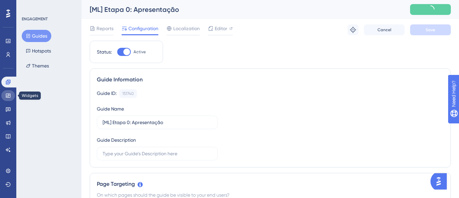
click at [13, 97] on link at bounding box center [8, 95] width 14 height 11
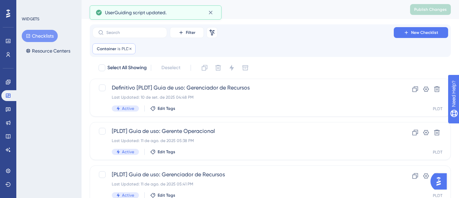
click at [123, 51] on span "PLDT" at bounding box center [127, 48] width 10 height 5
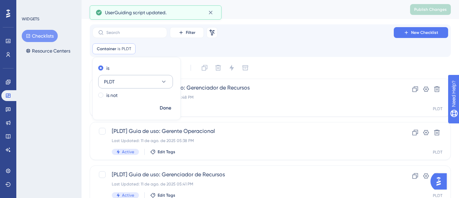
click at [132, 83] on button "PLDT" at bounding box center [135, 82] width 75 height 14
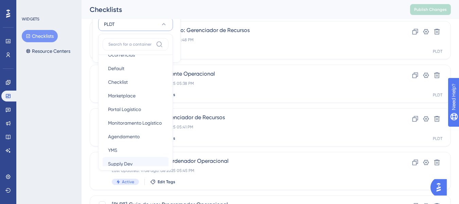
scroll to position [102, 0]
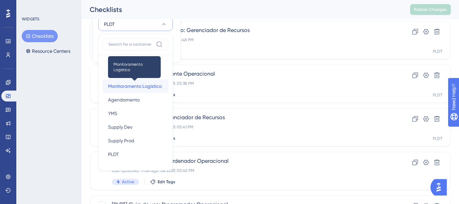
click at [138, 87] on span "Monitoramento Logístico" at bounding box center [135, 86] width 54 height 8
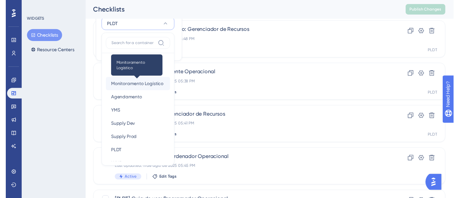
scroll to position [0, 0]
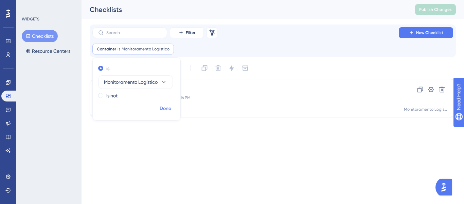
click at [168, 104] on span "Done" at bounding box center [166, 108] width 12 height 8
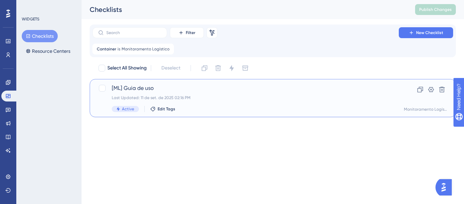
click at [175, 93] on div "[ML] Guia de uso Last Updated: 11 de set. de 2025 02:16 PM Active Edit Tags" at bounding box center [246, 98] width 268 height 28
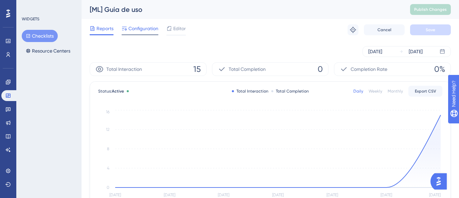
click at [153, 32] on span "Configuration" at bounding box center [143, 28] width 30 height 8
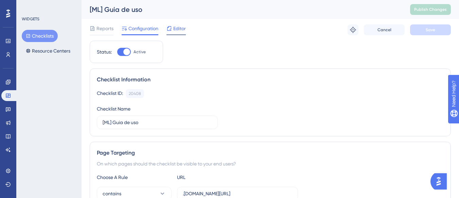
click at [179, 31] on span "Editor" at bounding box center [179, 28] width 13 height 8
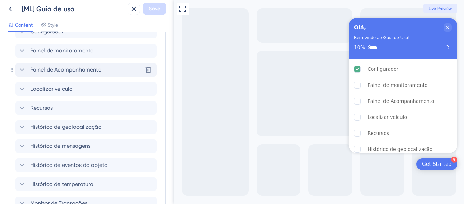
scroll to position [294, 0]
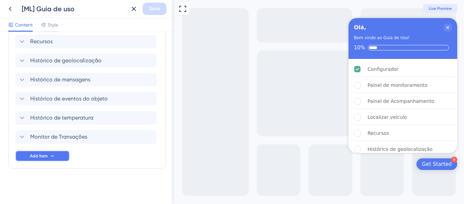
click at [50, 154] on icon at bounding box center [52, 155] width 5 height 5
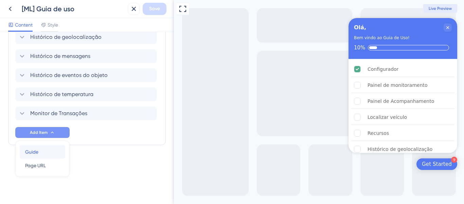
click at [41, 154] on div "Guide Guide" at bounding box center [42, 152] width 35 height 14
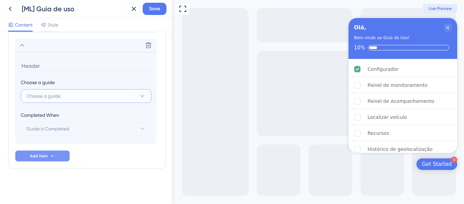
click at [74, 97] on button "Choose a guide" at bounding box center [86, 96] width 131 height 14
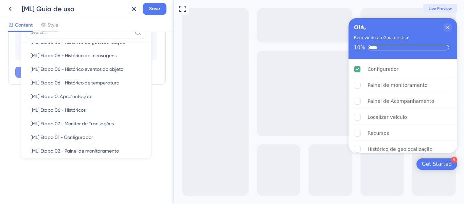
scroll to position [0, 0]
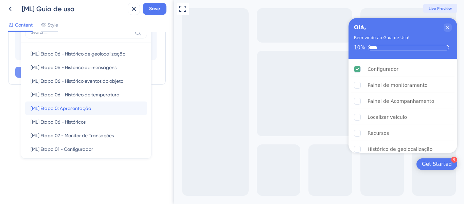
click at [98, 108] on div "[ML] Etapa 0: Apresentação [ML] Etapa 0: Apresentação" at bounding box center [86, 108] width 111 height 14
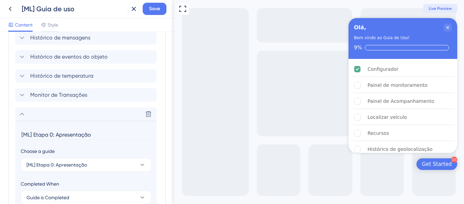
scroll to position [336, 0]
drag, startPoint x: 56, startPoint y: 133, endPoint x: 11, endPoint y: 130, distance: 45.6
click at [11, 130] on div "Items in the Checklist Guides should be in the same container with the checklis…" at bounding box center [87, 52] width 158 height 368
type input "Apresentação"
click at [20, 116] on icon at bounding box center [22, 113] width 8 height 8
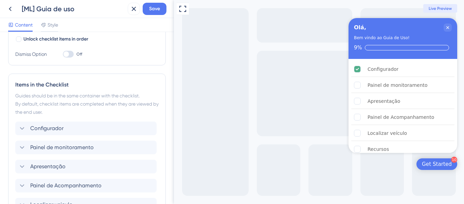
scroll to position [108, 0]
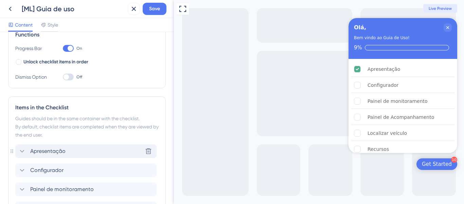
click at [59, 151] on span "Apresentação" at bounding box center [47, 151] width 35 height 8
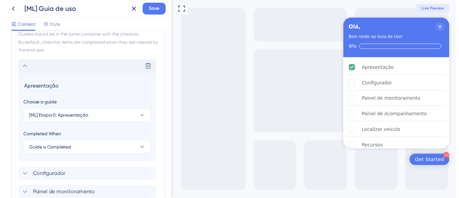
scroll to position [221, 0]
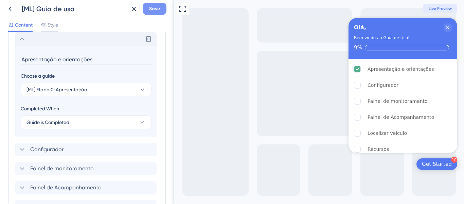
type input "Apresentação e orientações"
click at [150, 11] on span "Save" at bounding box center [154, 9] width 11 height 8
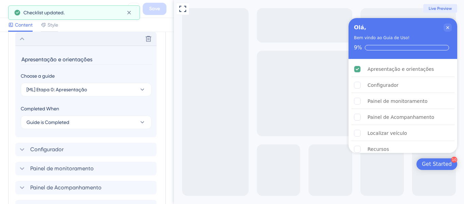
click at [7, 12] on icon at bounding box center [10, 9] width 8 height 8
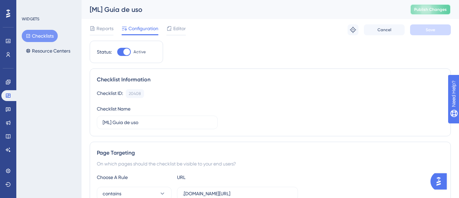
click at [421, 7] on span "Publish Changes" at bounding box center [430, 9] width 33 height 5
click at [43, 33] on button "Checklists" at bounding box center [40, 36] width 36 height 12
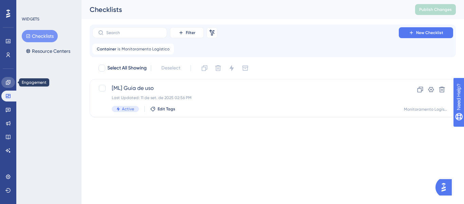
click at [7, 81] on icon at bounding box center [8, 82] width 4 height 4
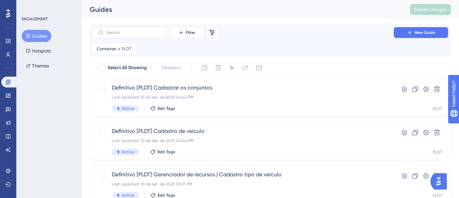
click at [38, 35] on button "Guides" at bounding box center [37, 36] width 30 height 12
click at [120, 49] on span "is" at bounding box center [119, 48] width 3 height 5
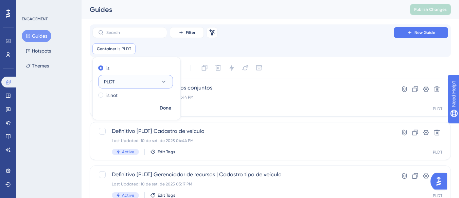
click at [127, 80] on button "PLDT" at bounding box center [135, 82] width 75 height 14
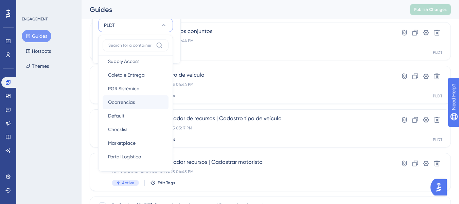
scroll to position [68, 0]
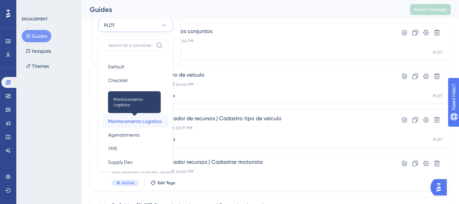
click at [136, 121] on span "Monitoramento Logístico" at bounding box center [135, 121] width 54 height 8
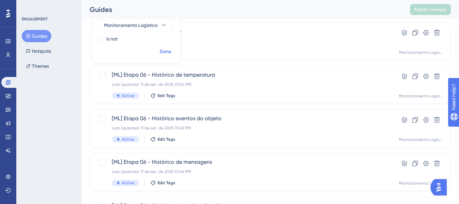
click at [167, 51] on span "Done" at bounding box center [166, 52] width 12 height 8
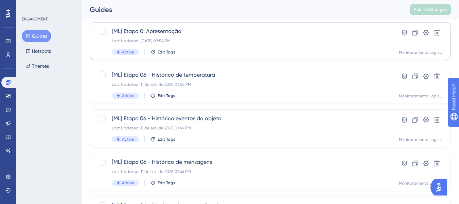
scroll to position [23, 0]
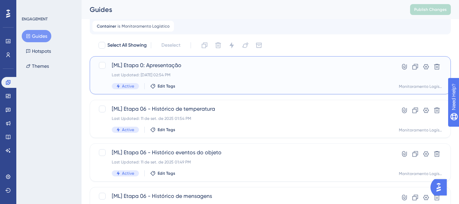
click at [205, 77] on div "Last Updated: 11 de set. de 2025 02:54 PM" at bounding box center [243, 74] width 263 height 5
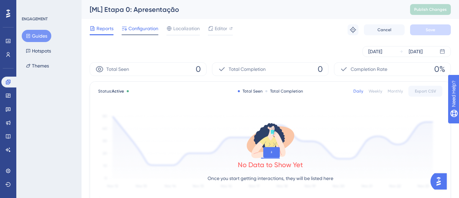
click at [133, 30] on span "Configuration" at bounding box center [143, 28] width 30 height 8
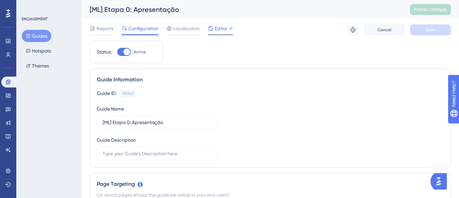
click at [224, 27] on span "Editor" at bounding box center [221, 28] width 13 height 8
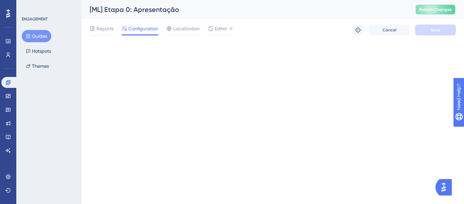
click at [427, 7] on span "Publish Changes" at bounding box center [435, 9] width 33 height 5
click at [433, 5] on button "Publish Changes" at bounding box center [435, 9] width 41 height 11
click at [431, 11] on span "Publish Changes" at bounding box center [435, 9] width 33 height 5
click at [424, 8] on span "Publish Changes" at bounding box center [435, 9] width 33 height 5
